Goal: Information Seeking & Learning: Find specific fact

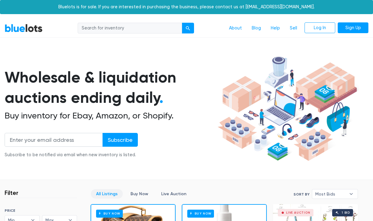
click at [132, 33] on input "search" at bounding box center [130, 28] width 104 height 11
click at [132, 29] on input "search" at bounding box center [130, 28] width 104 height 11
type input "MOUNTAIN KHAKIS"
click at [188, 28] on button "submit" at bounding box center [188, 28] width 12 height 11
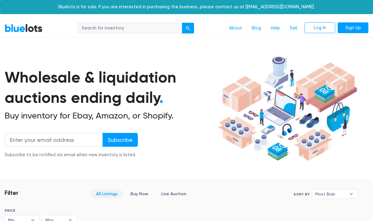
click at [149, 27] on input "search" at bounding box center [130, 28] width 104 height 11
type input "MOUNTAIN KHAKIS"
click at [188, 28] on div "submit" at bounding box center [188, 28] width 4 height 4
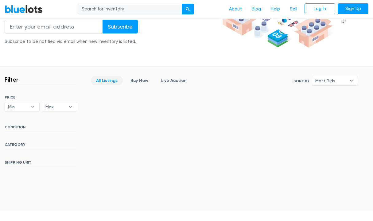
scroll to position [115, 0]
